Goal: Task Accomplishment & Management: Use online tool/utility

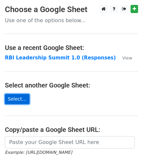
click at [21, 99] on link "Select..." at bounding box center [17, 99] width 24 height 10
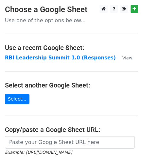
click at [80, 9] on h3 "Choose a Google Sheet" at bounding box center [71, 9] width 133 height 9
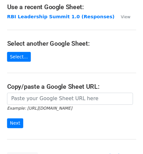
scroll to position [38, 0]
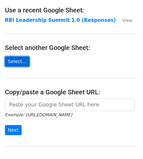
click at [22, 58] on link "Select..." at bounding box center [17, 61] width 24 height 10
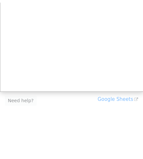
scroll to position [94, 0]
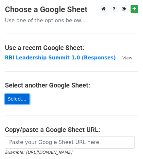
click at [19, 102] on link "Select..." at bounding box center [17, 99] width 24 height 10
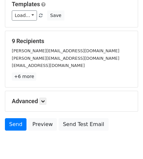
scroll to position [102, 0]
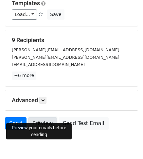
click at [35, 117] on link "Preview" at bounding box center [42, 123] width 29 height 12
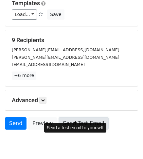
click at [66, 117] on link "Send Test Email" at bounding box center [83, 123] width 50 height 12
